Goal: Find specific page/section: Find specific page/section

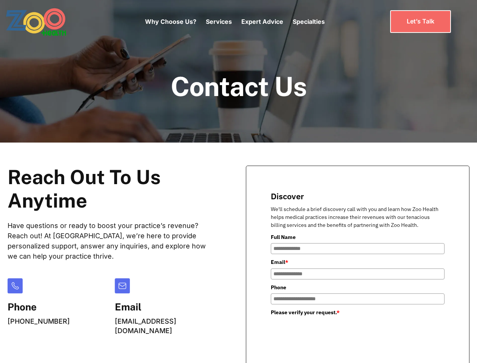
click at [235, 22] on div "Why Choose Us? Services Chronic Care Management Contract Optimization Denial An…" at bounding box center [235, 22] width 180 height 32
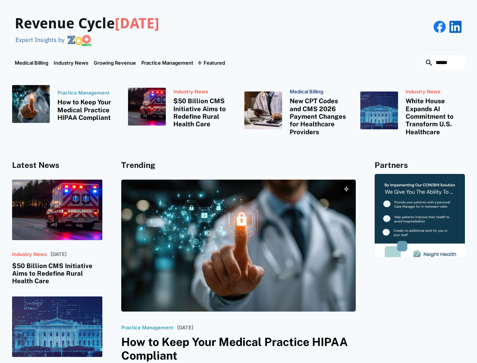
click at [211, 63] on div "Featured" at bounding box center [215, 63] width 22 height 6
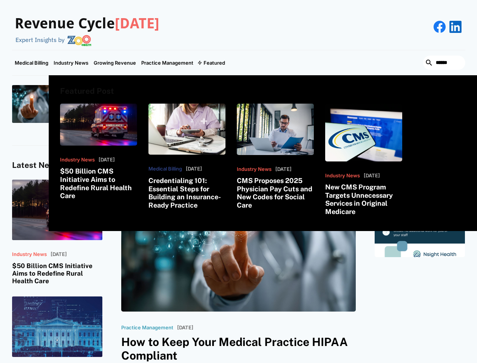
click at [391, 363] on html "Revenue Cycle Today Expert Insights by Medical Billing Industry News Growing Re…" at bounding box center [238, 181] width 477 height 363
